Goal: Find contact information: Find contact information

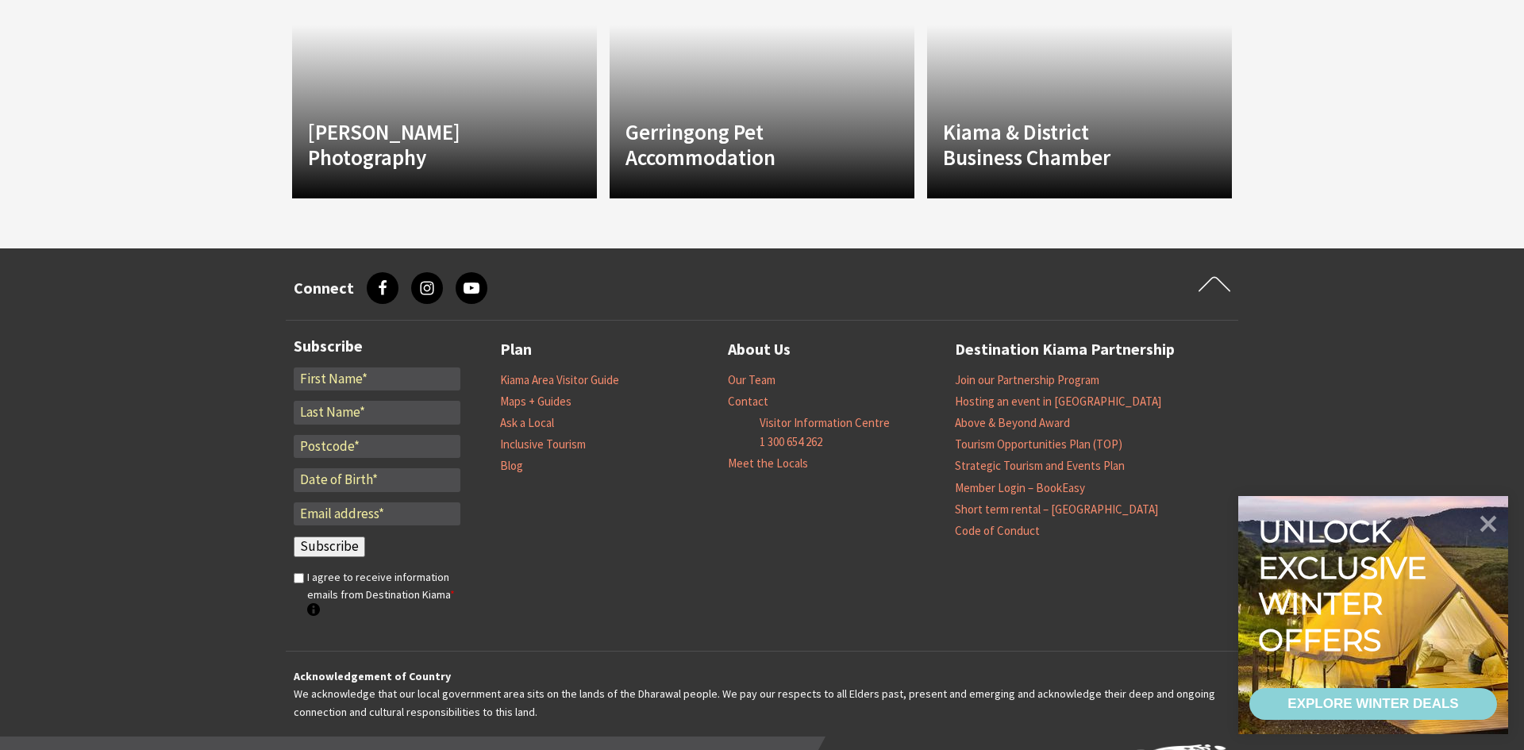
scroll to position [1512, 0]
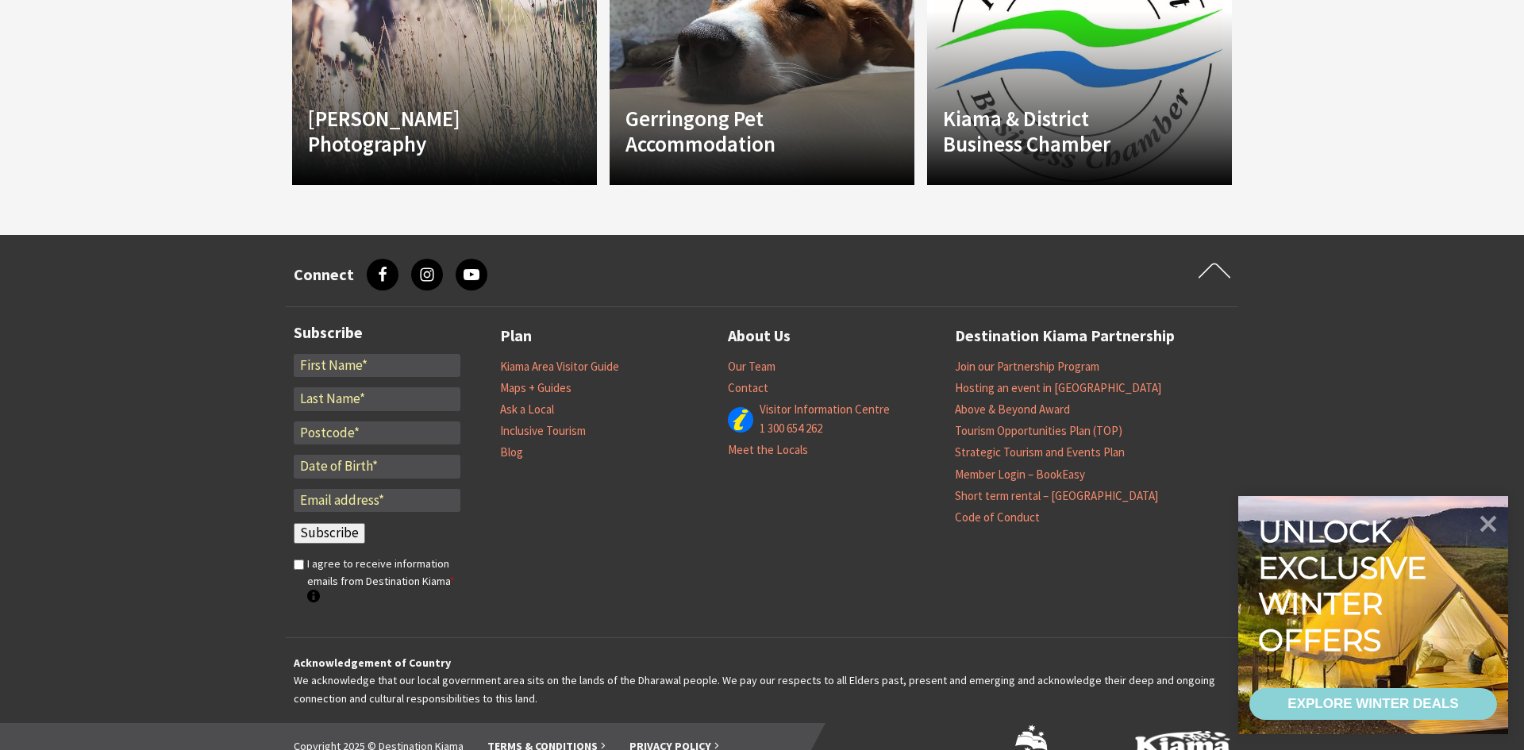
click at [780, 533] on div "Plan Kiama Area Visitor Guide Maps + Guides Ask a Local Inclusive Tourism Blog …" at bounding box center [841, 472] width 683 height 298
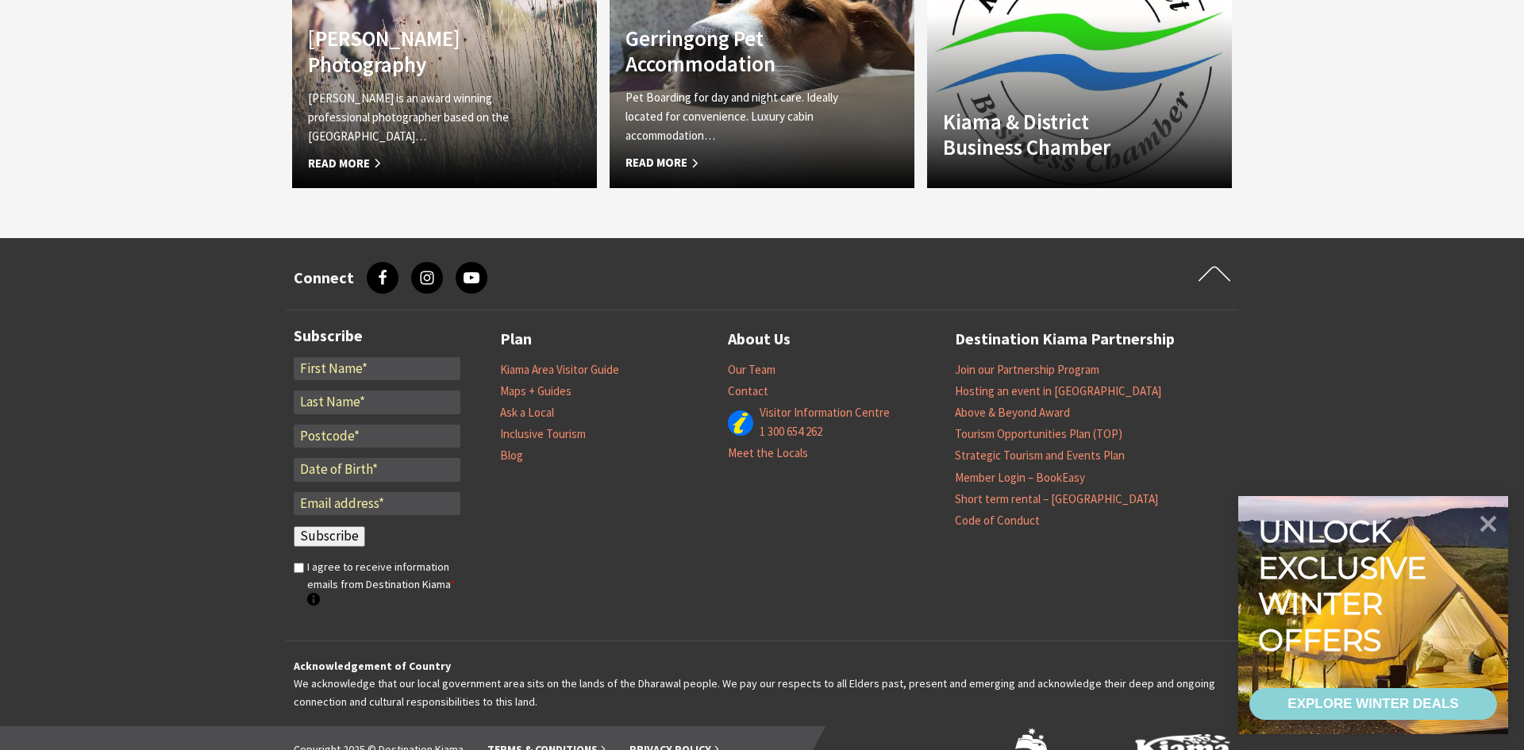
scroll to position [0, 0]
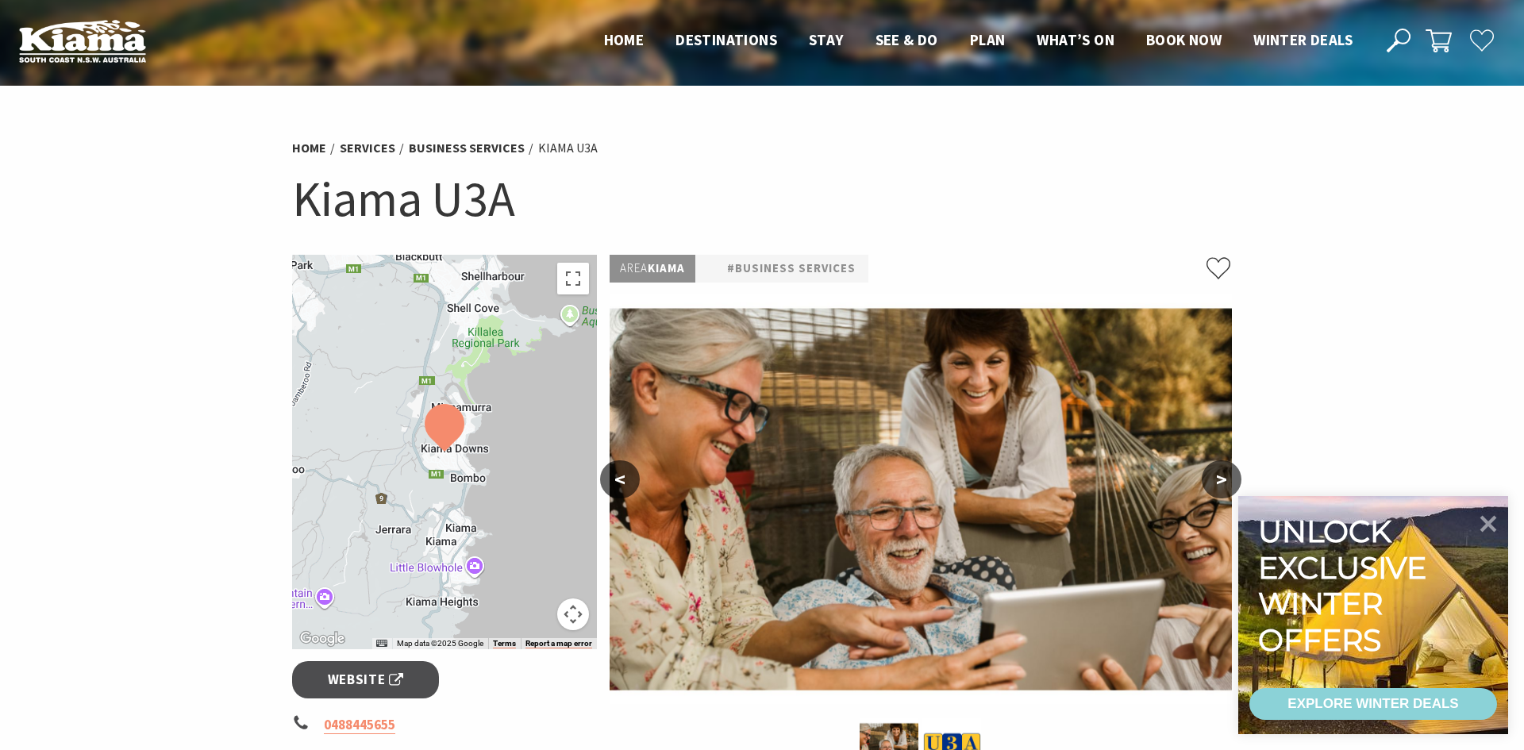
click at [140, 268] on section "Home Services Business Services Kiama U3A Kiama U3A ← Move left → Move right ↑ …" at bounding box center [762, 660] width 1524 height 1148
click at [320, 147] on link "Home" at bounding box center [309, 148] width 34 height 17
click at [298, 153] on link "Home" at bounding box center [309, 148] width 34 height 17
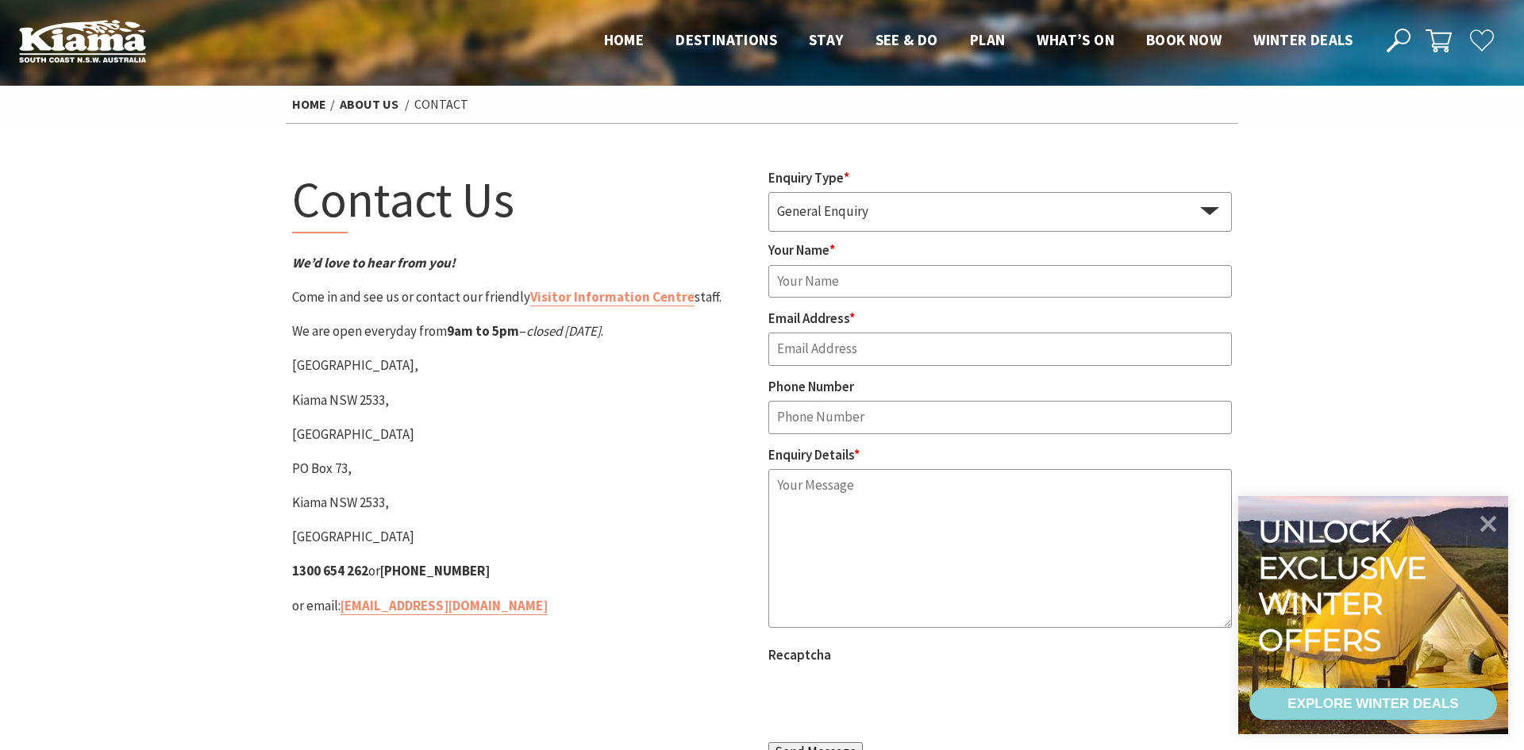
click at [64, 393] on section "Contact Us We’d love to hear from you! Come in and see us or contact our friend…" at bounding box center [762, 470] width 1524 height 693
